Goal: Information Seeking & Learning: Learn about a topic

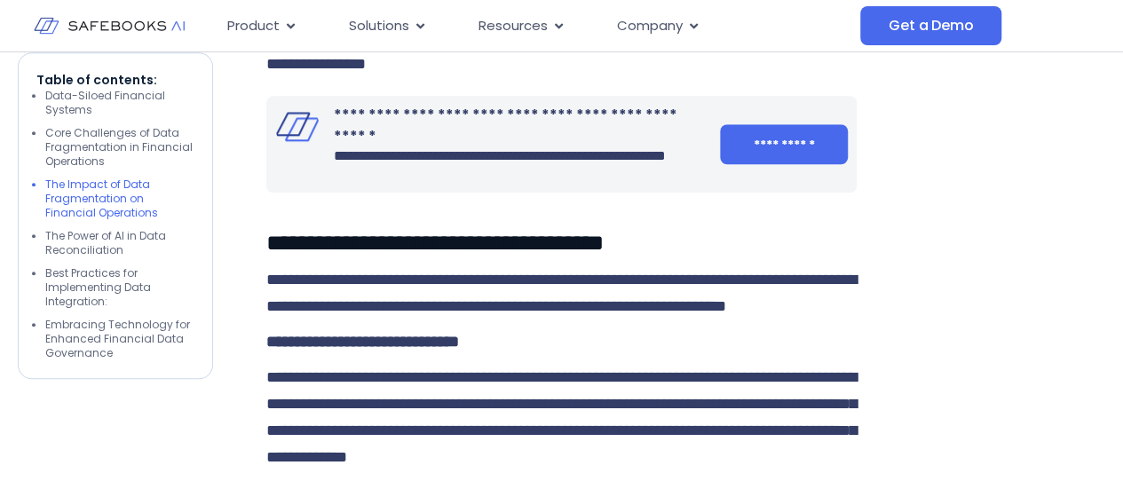
scroll to position [3973, 0]
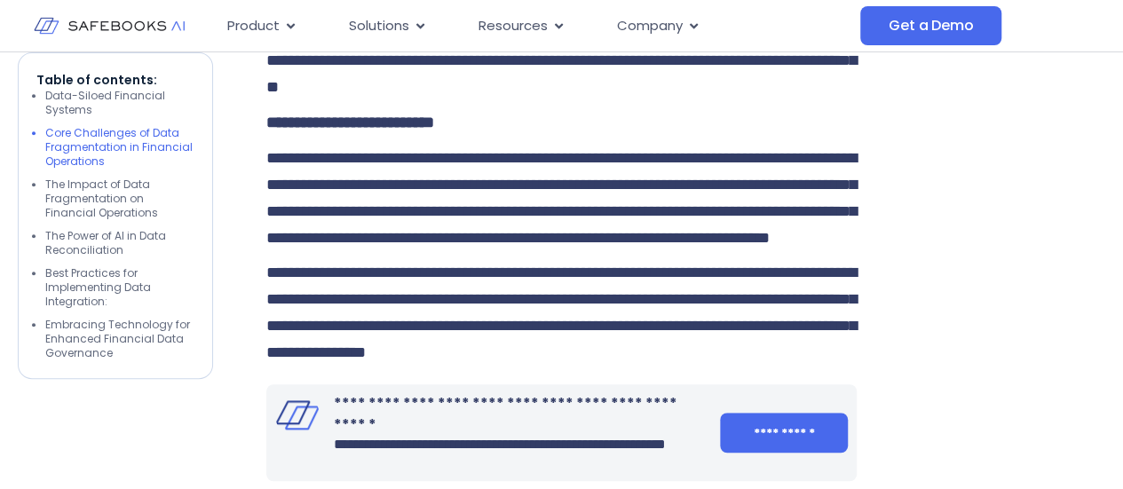
scroll to position [3768, 0]
